Goal: Task Accomplishment & Management: Manage account settings

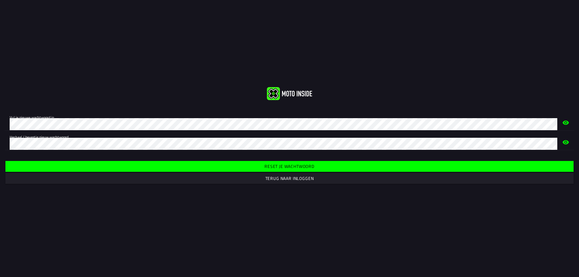
click at [567, 122] on icon "eye" at bounding box center [566, 123] width 6 height 4
click at [0, 0] on slot "Reset je wachtwoord" at bounding box center [0, 0] width 0 height 0
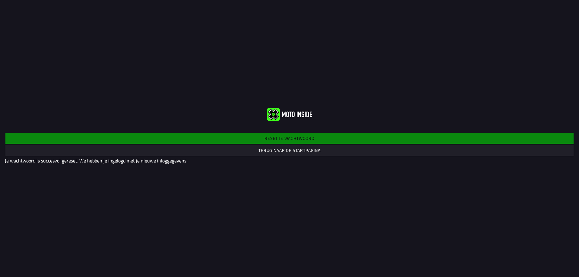
click at [0, 0] on slot "Terug naar de startpagina" at bounding box center [0, 0] width 0 height 0
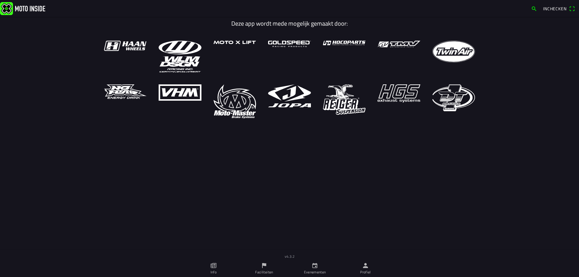
click at [571, 9] on span "Inchecken" at bounding box center [559, 9] width 32 height 10
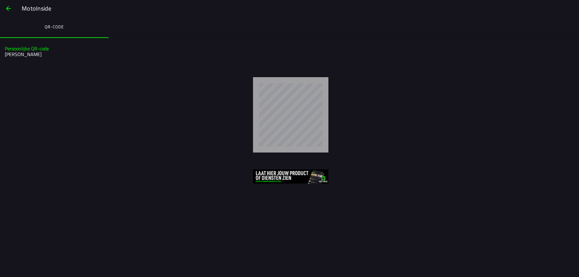
click at [4, 6] on button "button" at bounding box center [8, 8] width 14 height 14
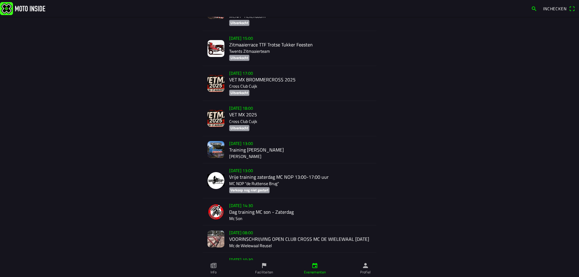
scroll to position [301, 0]
